Goal: Task Accomplishment & Management: Use online tool/utility

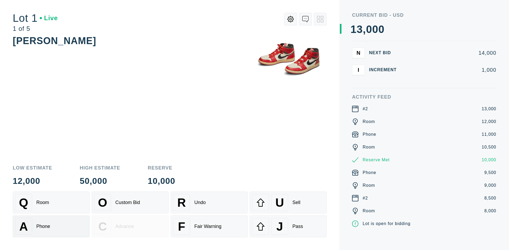
click at [51, 226] on div "A Phone" at bounding box center [51, 226] width 72 height 17
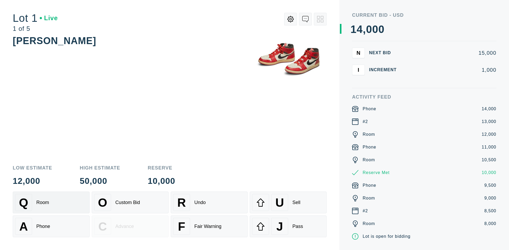
click at [51, 202] on div "Q Room" at bounding box center [51, 202] width 72 height 17
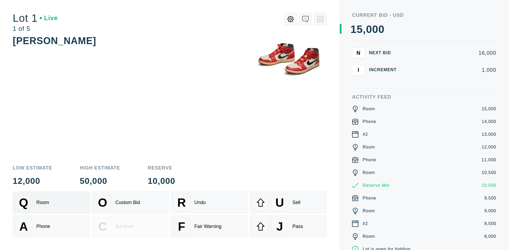
click at [209, 202] on div "R Undo" at bounding box center [209, 202] width 72 height 17
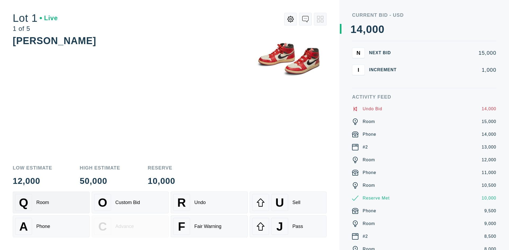
click at [51, 202] on div "Q Room" at bounding box center [51, 202] width 72 height 17
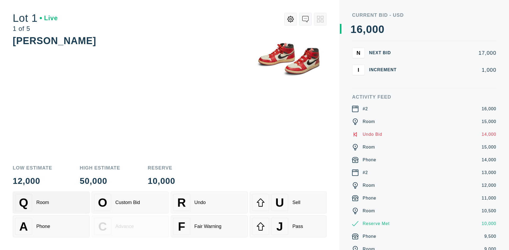
click at [51, 226] on div "A Phone" at bounding box center [51, 226] width 72 height 17
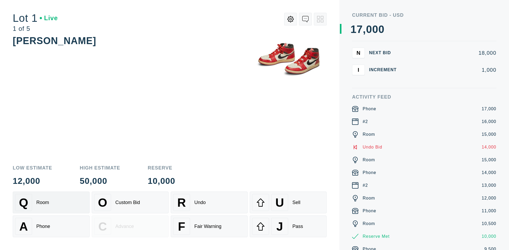
click at [51, 202] on div "Q Room" at bounding box center [51, 202] width 72 height 17
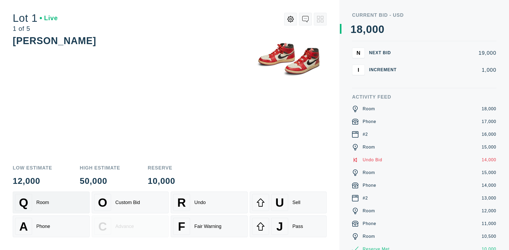
click at [209, 202] on div "R Undo" at bounding box center [209, 202] width 72 height 17
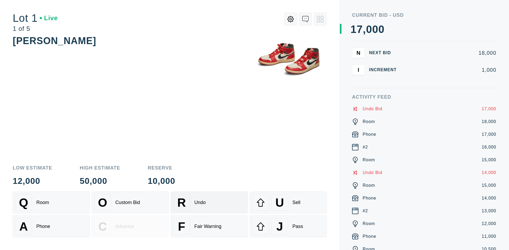
click at [288, 202] on div "U Sell" at bounding box center [288, 202] width 72 height 17
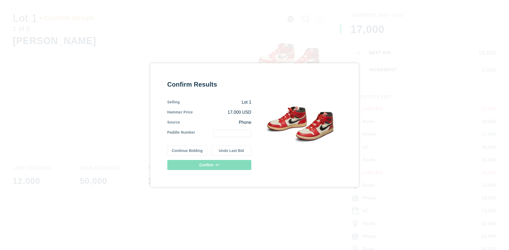
click at [188, 150] on button "Continue Bidding" at bounding box center [187, 150] width 40 height 10
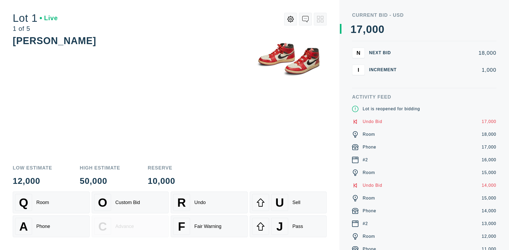
click at [288, 202] on div "U Sell" at bounding box center [288, 202] width 72 height 17
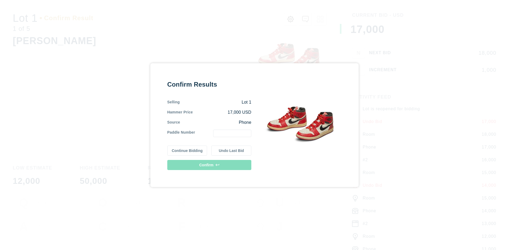
click at [232, 150] on button "Undo Last Bid" at bounding box center [231, 150] width 40 height 10
click at [188, 149] on button "Continue Bidding" at bounding box center [187, 150] width 40 height 10
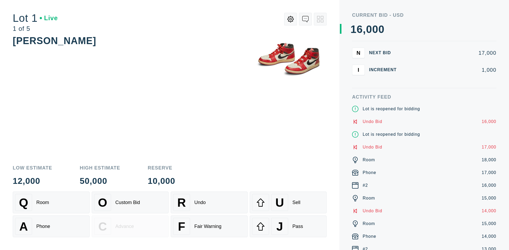
click at [288, 226] on div "J Pass" at bounding box center [288, 226] width 72 height 17
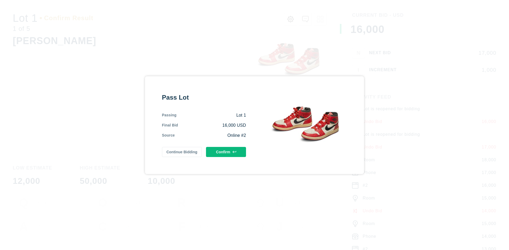
click at [226, 152] on button "Confirm" at bounding box center [226, 152] width 40 height 10
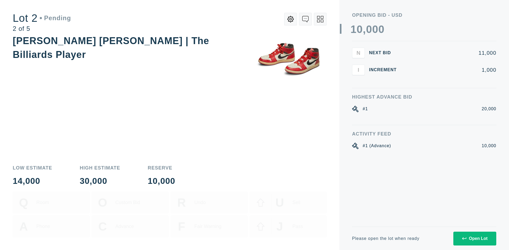
click at [475, 238] on div "Open Lot" at bounding box center [475, 238] width 25 height 5
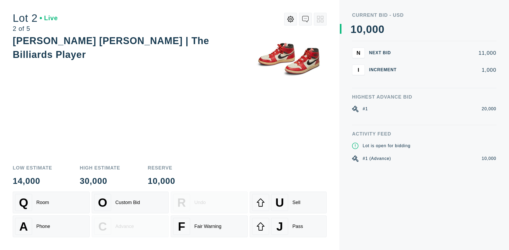
click at [51, 202] on div "Q Room" at bounding box center [51, 202] width 72 height 17
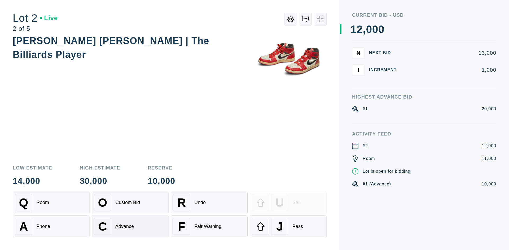
click at [130, 226] on div "Advance" at bounding box center [124, 226] width 19 height 6
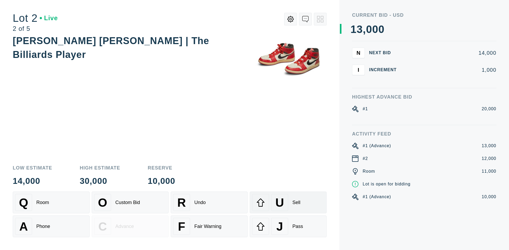
click at [288, 202] on div "U Sell" at bounding box center [288, 202] width 72 height 17
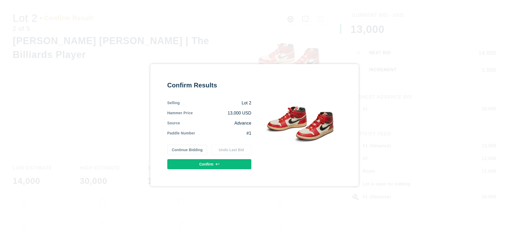
click at [210, 164] on button "Confirm" at bounding box center [209, 164] width 84 height 10
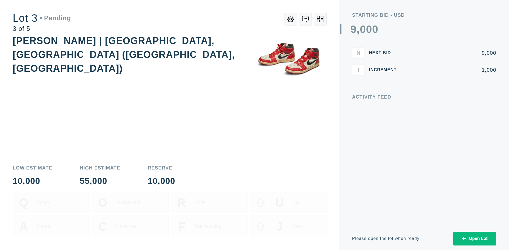
click at [475, 238] on div "Open Lot" at bounding box center [475, 238] width 25 height 5
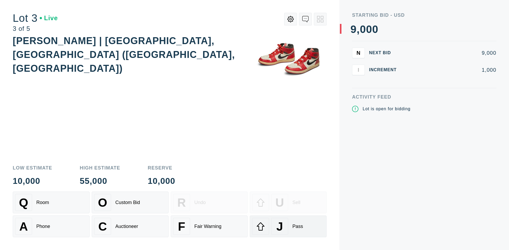
click at [288, 226] on div "J Pass" at bounding box center [288, 226] width 72 height 17
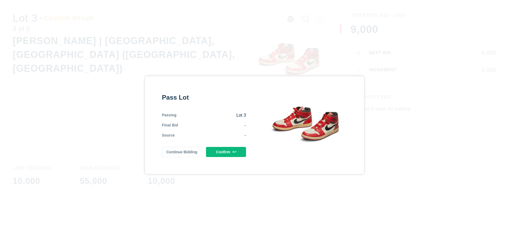
click at [226, 152] on button "Confirm" at bounding box center [226, 152] width 40 height 10
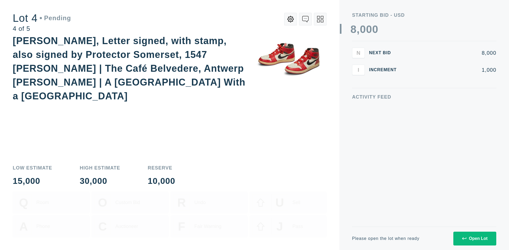
click at [475, 238] on div "Open Lot" at bounding box center [475, 238] width 25 height 5
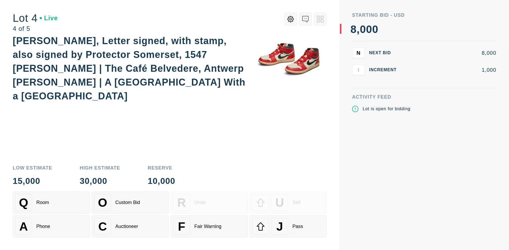
click at [51, 202] on div "Q Room" at bounding box center [51, 202] width 72 height 17
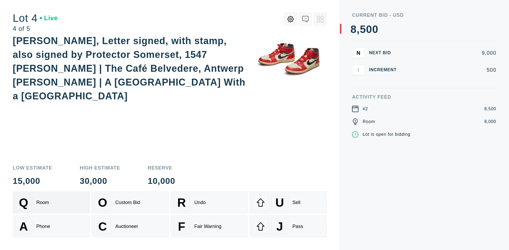
click at [130, 226] on div "Auctioneer" at bounding box center [126, 226] width 23 height 6
click at [288, 226] on div "J Pass" at bounding box center [288, 226] width 72 height 17
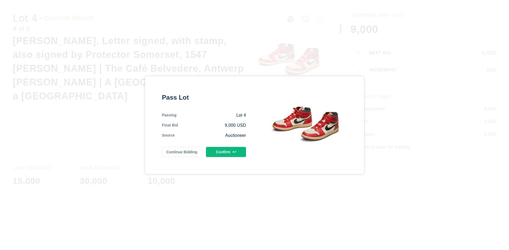
click at [226, 152] on button "Confirm" at bounding box center [226, 152] width 40 height 10
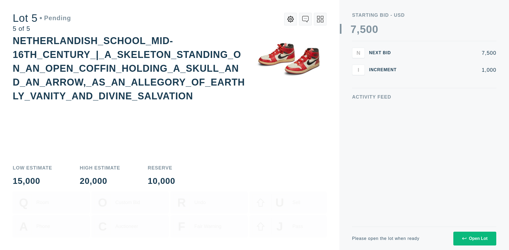
click at [475, 238] on div "Open Lot" at bounding box center [475, 238] width 25 height 5
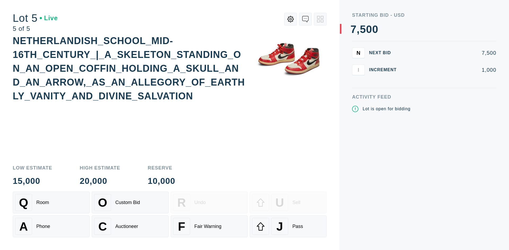
click at [51, 202] on div "Q Room" at bounding box center [51, 202] width 72 height 17
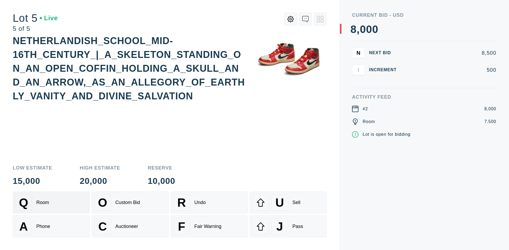
click at [51, 202] on div "Q Room" at bounding box center [51, 202] width 72 height 17
click at [288, 202] on div "U Sell" at bounding box center [288, 202] width 72 height 17
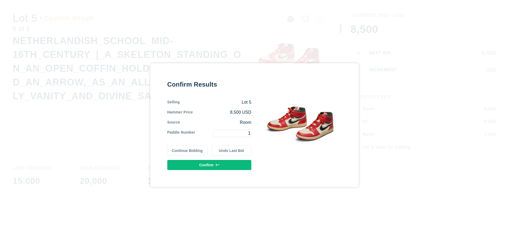
type input "1"
click at [210, 165] on button "Confirm" at bounding box center [209, 165] width 84 height 10
